Goal: Find specific page/section: Find specific page/section

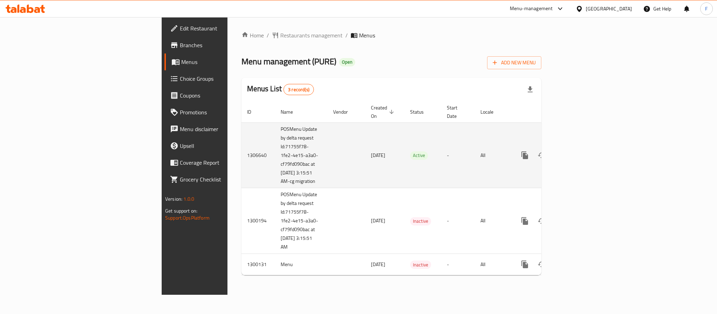
drag, startPoint x: 196, startPoint y: 184, endPoint x: 171, endPoint y: 185, distance: 24.1
click at [275, 185] on td "POSMenu Update by delta request Id:71755f78-1fe2-4e15-a3a0-cf79fd090bac at [DAT…" at bounding box center [301, 155] width 52 height 66
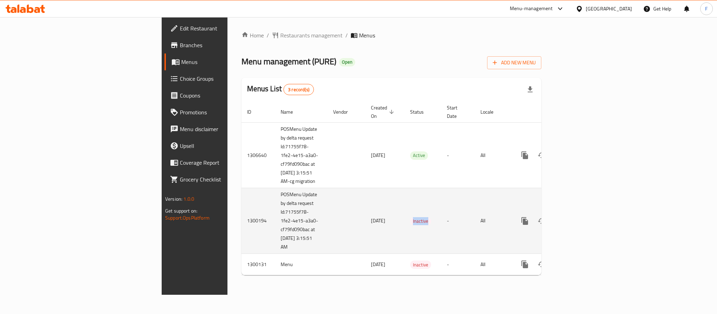
drag, startPoint x: 365, startPoint y: 221, endPoint x: 399, endPoint y: 222, distance: 33.6
click at [404, 222] on td "Inactive" at bounding box center [422, 221] width 37 height 66
drag, startPoint x: 198, startPoint y: 249, endPoint x: 167, endPoint y: 198, distance: 59.2
click at [275, 198] on td "POSMenu Update by delta request Id:71755f78-1fe2-4e15-a3a0-cf79fd090bac at [DAT…" at bounding box center [301, 221] width 52 height 66
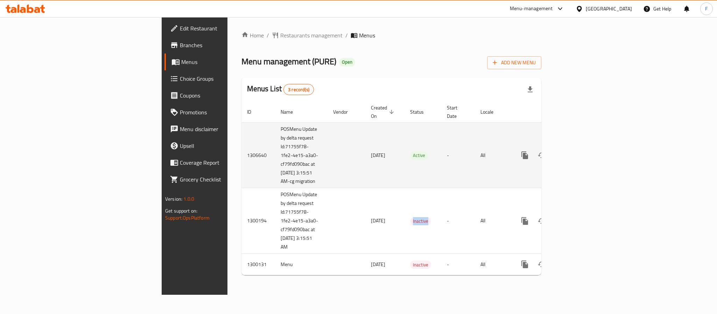
drag, startPoint x: 192, startPoint y: 185, endPoint x: 169, endPoint y: 183, distance: 22.8
click at [275, 183] on td "POSMenu Update by delta request Id:71755f78-1fe2-4e15-a3a0-cf79fd090bac at [DAT…" at bounding box center [301, 155] width 52 height 66
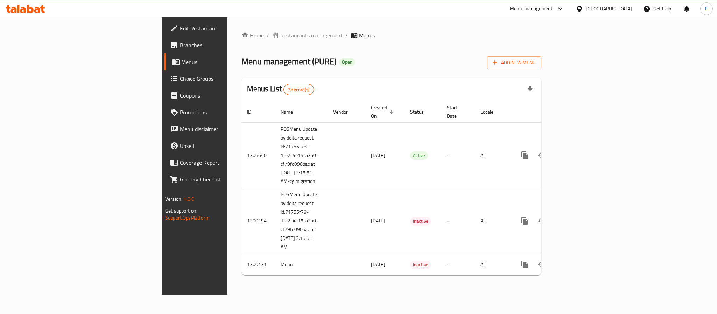
click at [617, 11] on div "[GEOGRAPHIC_DATA]" at bounding box center [609, 9] width 46 height 8
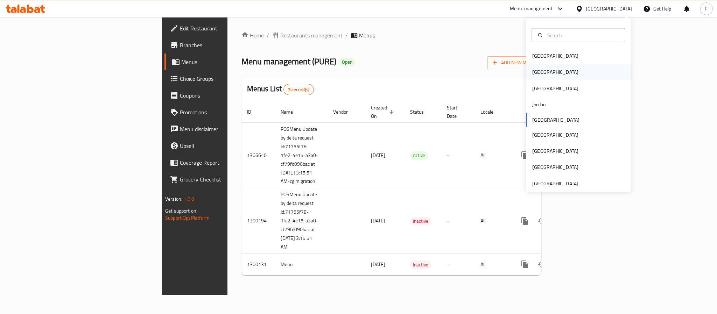
click at [532, 72] on div "[GEOGRAPHIC_DATA]" at bounding box center [555, 72] width 46 height 8
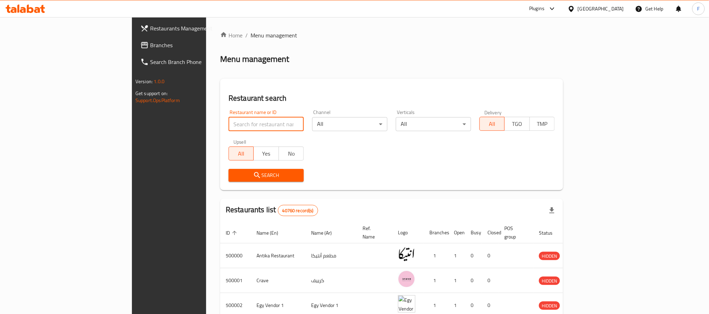
click at [228, 130] on input "search" at bounding box center [265, 124] width 75 height 14
paste input "665244"
type input "665244"
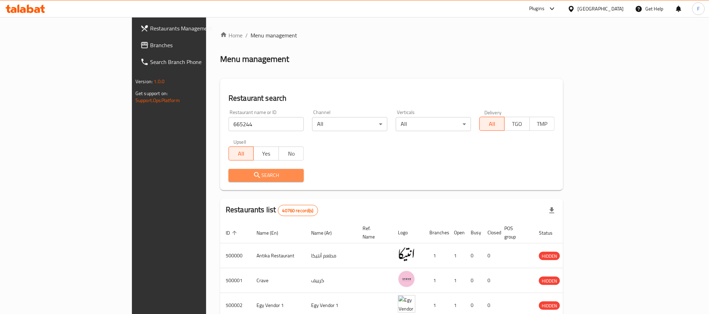
click at [232, 181] on button "Search" at bounding box center [265, 175] width 75 height 13
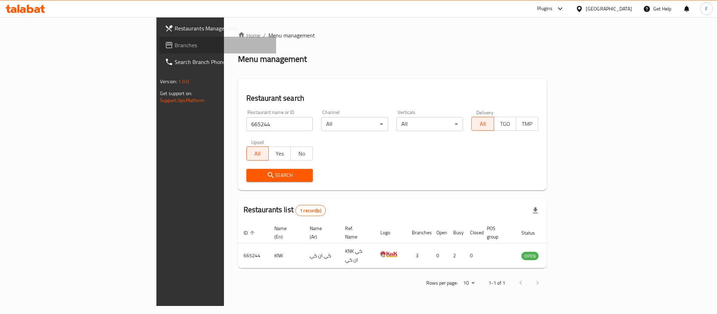
click at [175, 47] on span "Branches" at bounding box center [223, 45] width 96 height 8
